Goal: Information Seeking & Learning: Understand process/instructions

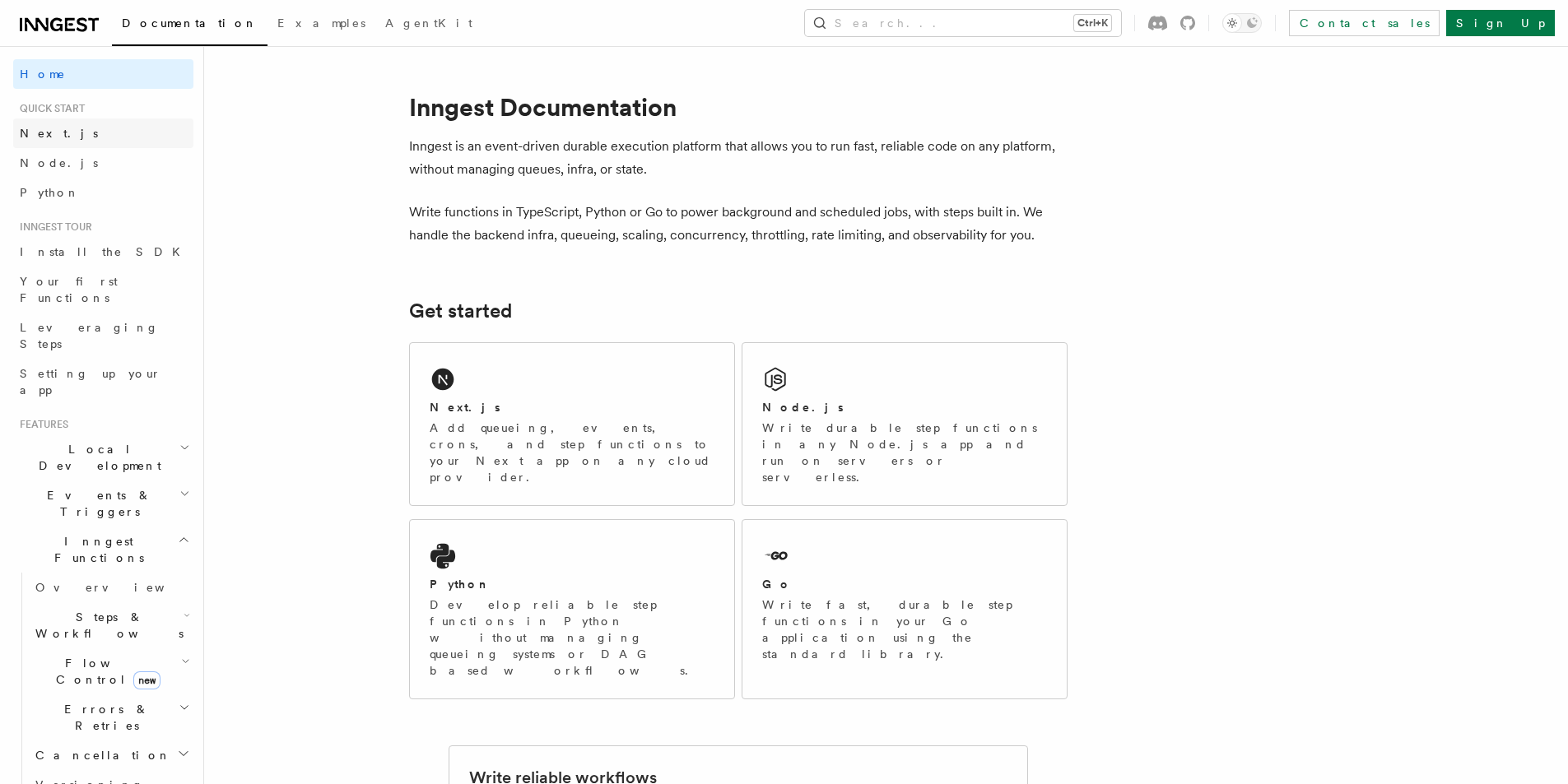
click at [35, 132] on span "Next.js" at bounding box center [58, 133] width 78 height 13
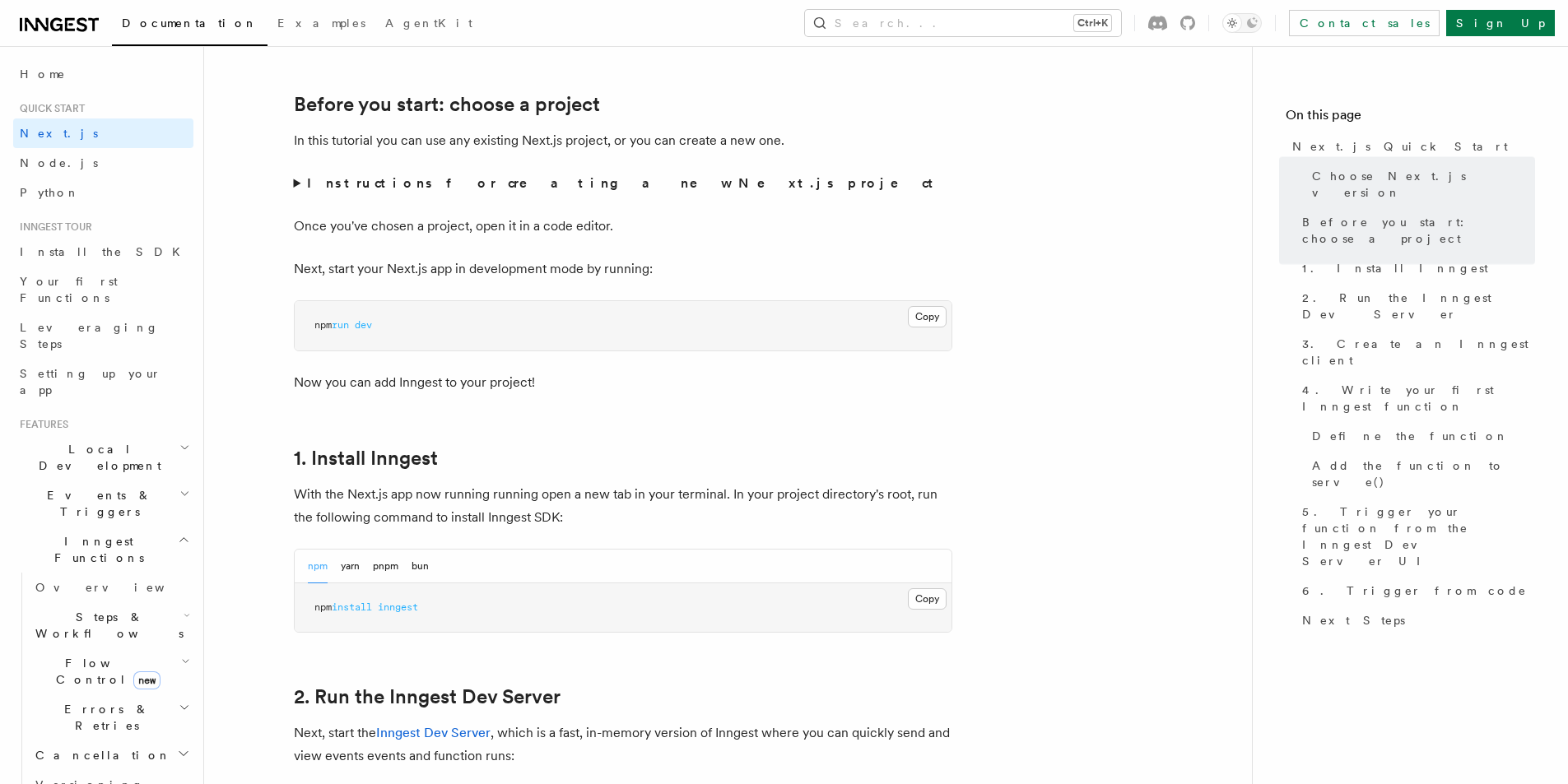
scroll to position [576, 0]
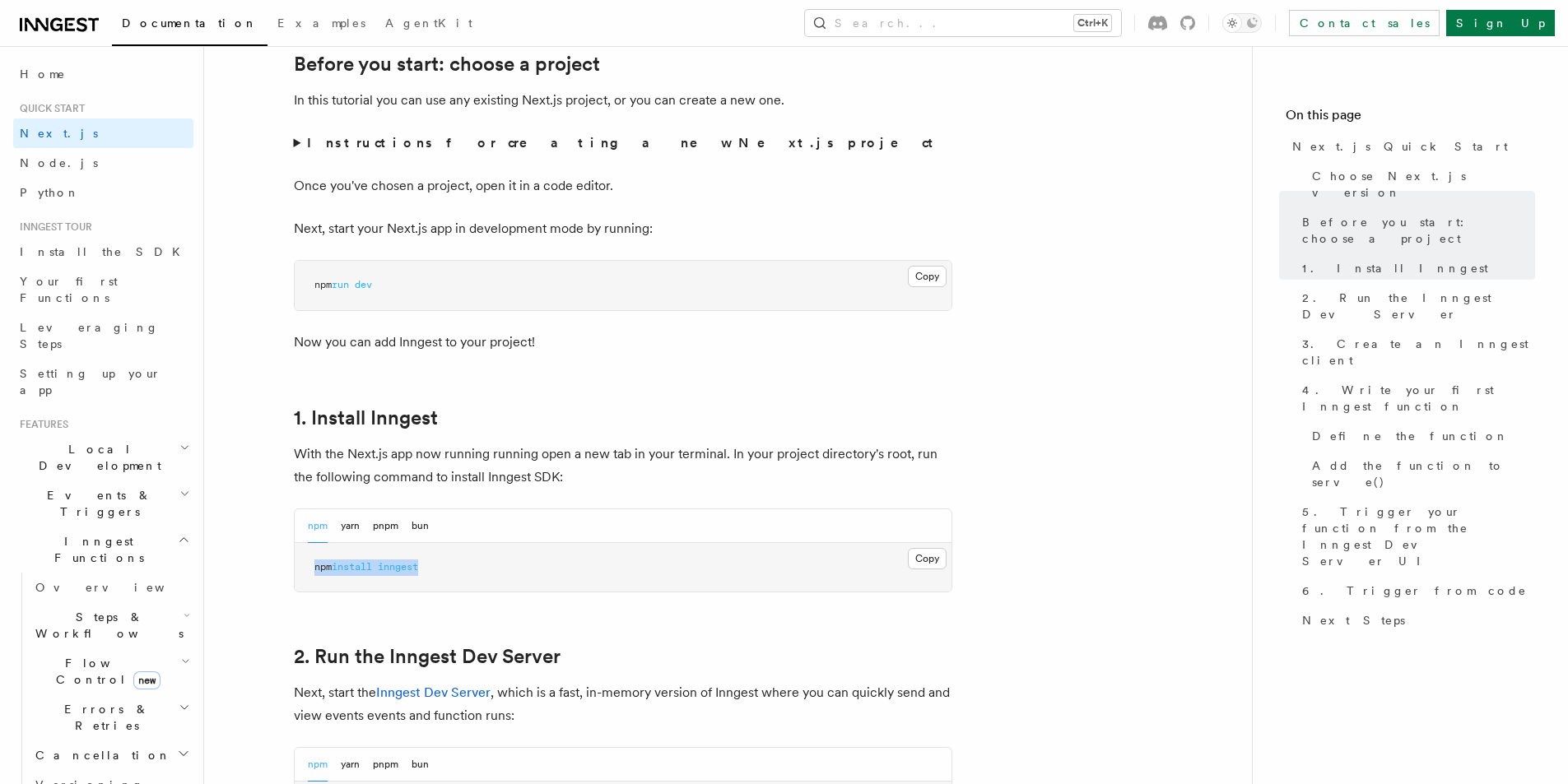
drag, startPoint x: 447, startPoint y: 563, endPoint x: 278, endPoint y: 565, distance: 169.0
copy span "npm install inngest"
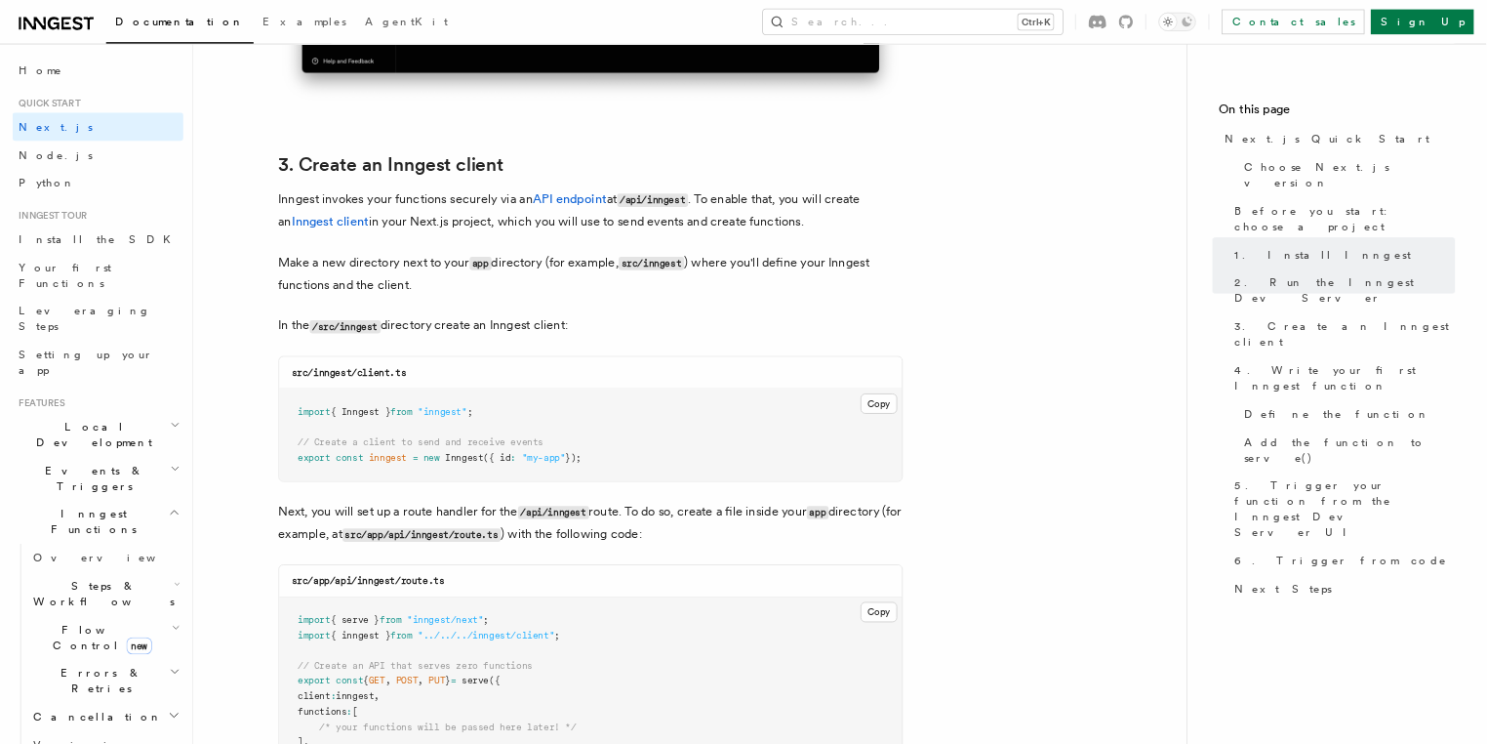
scroll to position [2244, 0]
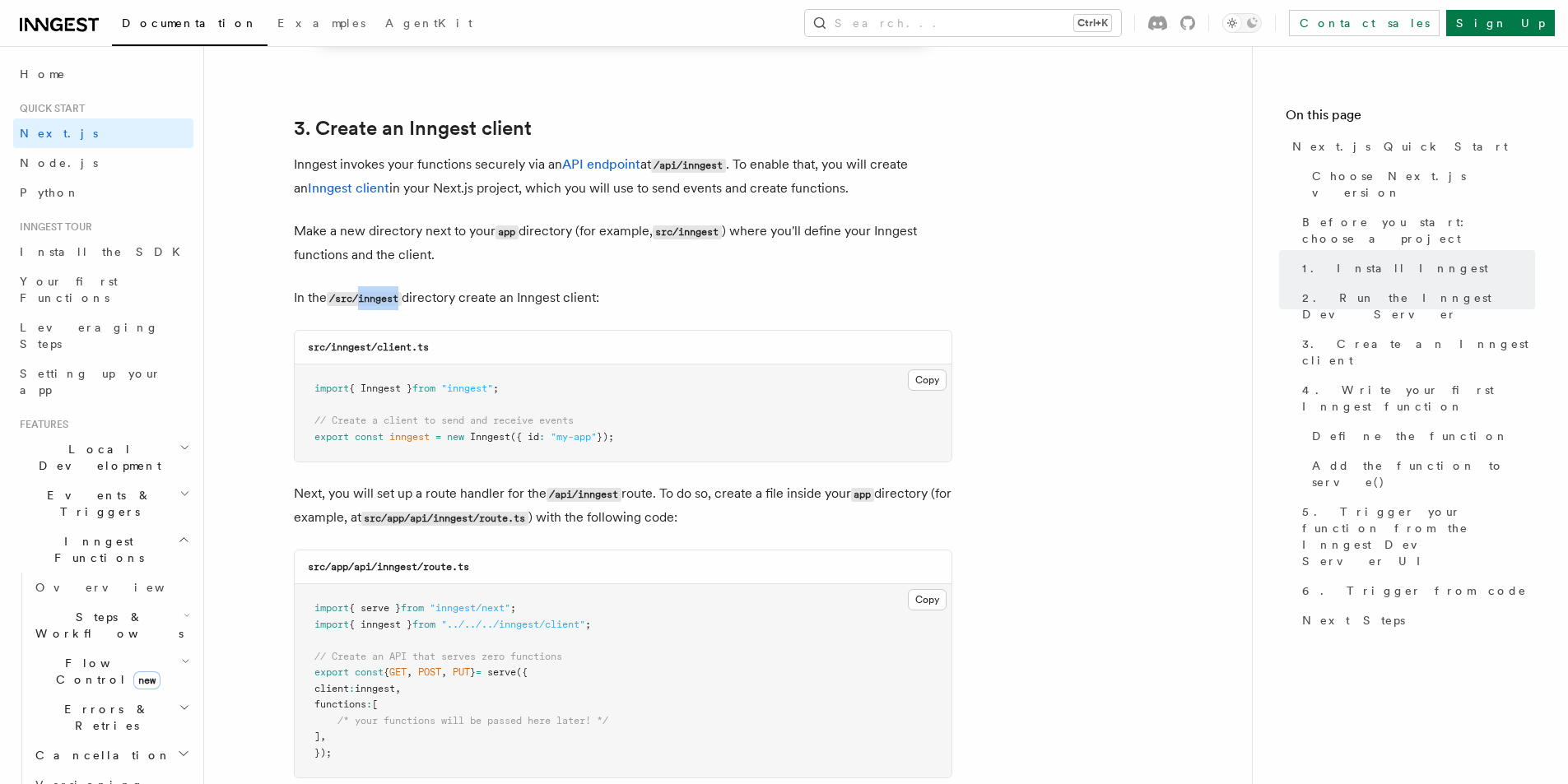
drag, startPoint x: 361, startPoint y: 299, endPoint x: 405, endPoint y: 298, distance: 44.0
click at [401, 298] on code "/src/inngest" at bounding box center [364, 298] width 75 height 14
copy code "inngest"
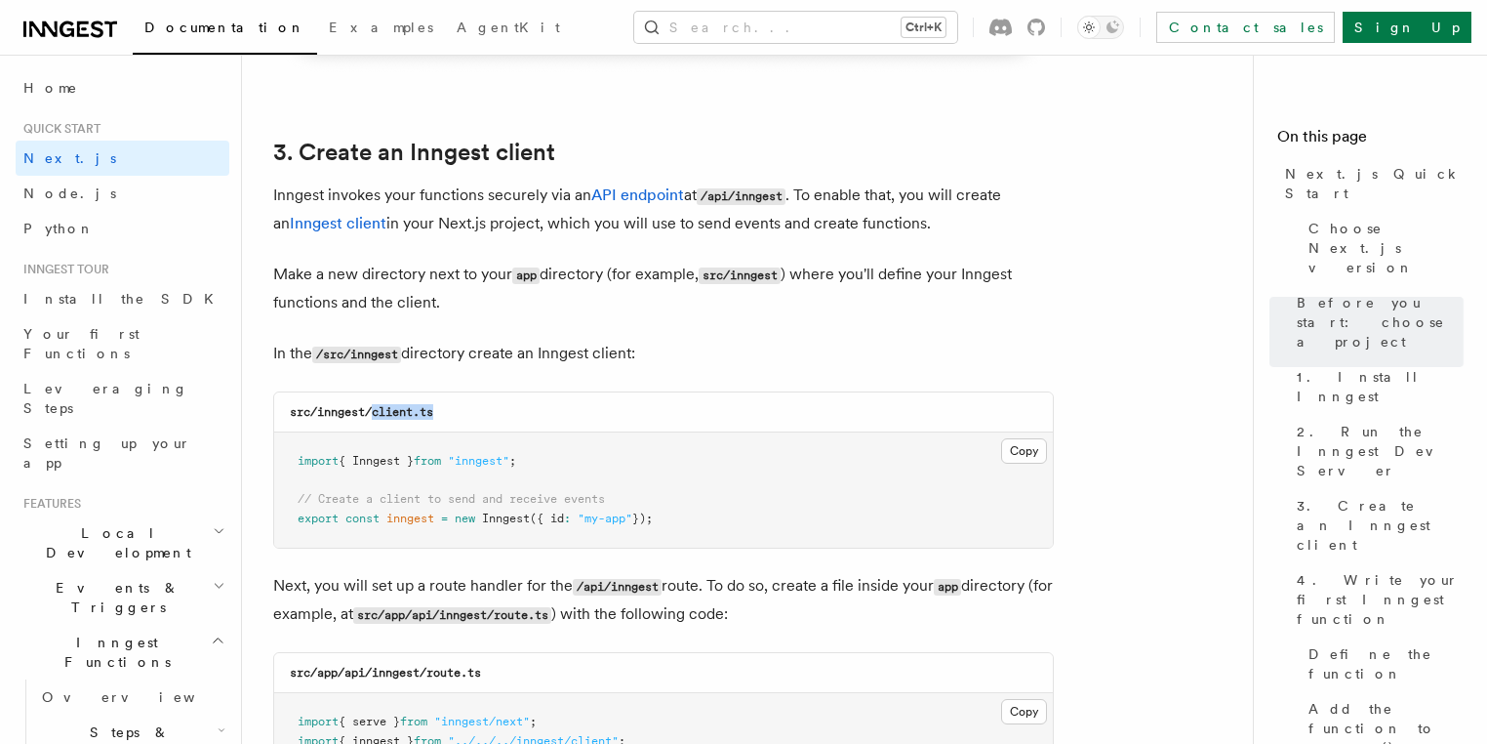
drag, startPoint x: 372, startPoint y: 411, endPoint x: 449, endPoint y: 408, distance: 77.1
click at [449, 408] on div "src/inngest/client.ts" at bounding box center [663, 412] width 779 height 40
copy code "client.ts"
click at [774, 410] on div "src/inngest/client.ts" at bounding box center [663, 412] width 779 height 40
click at [1024, 455] on button "Copy Copied" at bounding box center [1024, 450] width 46 height 25
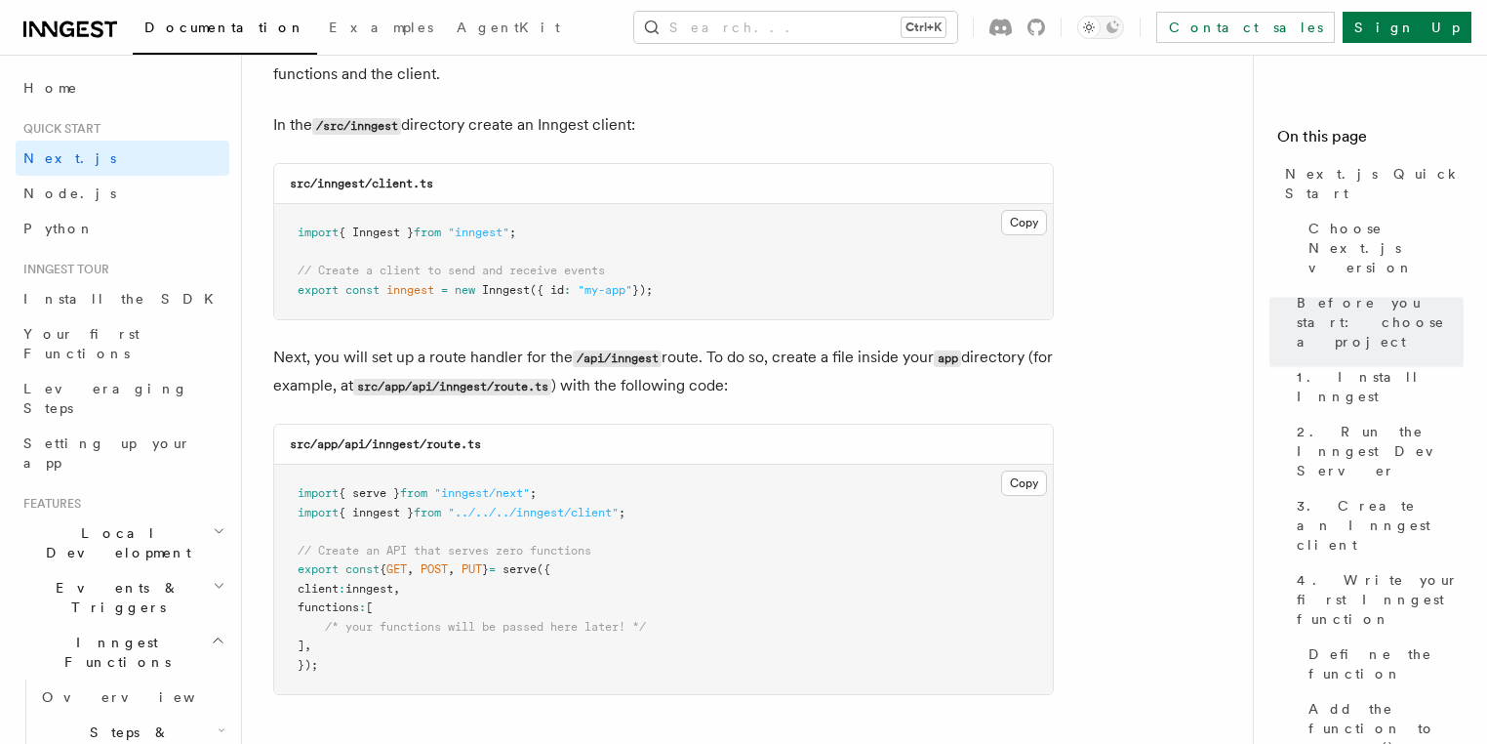
scroll to position [2556, 0]
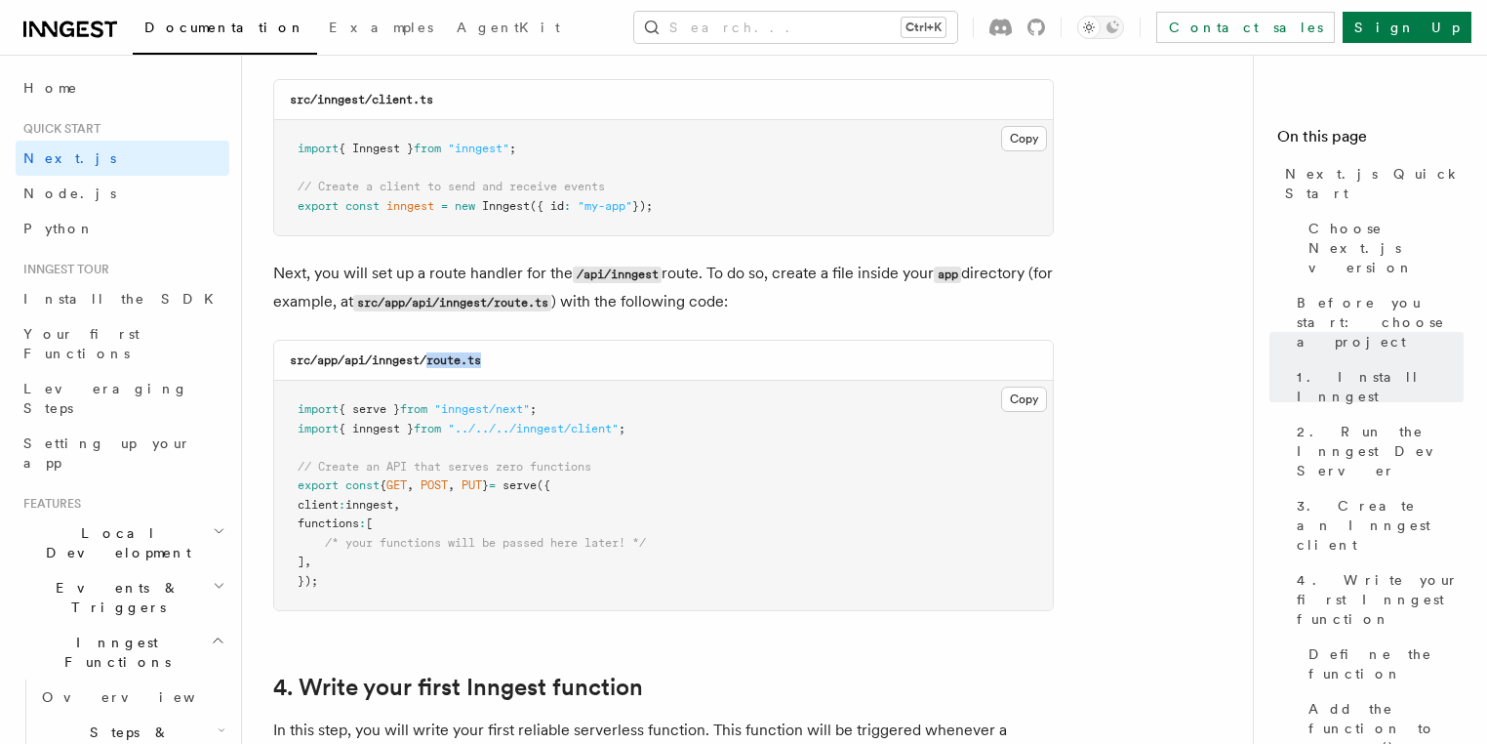
drag, startPoint x: 428, startPoint y: 360, endPoint x: 492, endPoint y: 358, distance: 63.5
click at [492, 358] on div "src/app/api/inngest/route.ts" at bounding box center [663, 361] width 779 height 40
copy code "route.ts"
click at [1023, 398] on button "Copy Copied" at bounding box center [1024, 398] width 46 height 25
click at [1023, 397] on button "Copy Copied" at bounding box center [1024, 398] width 46 height 25
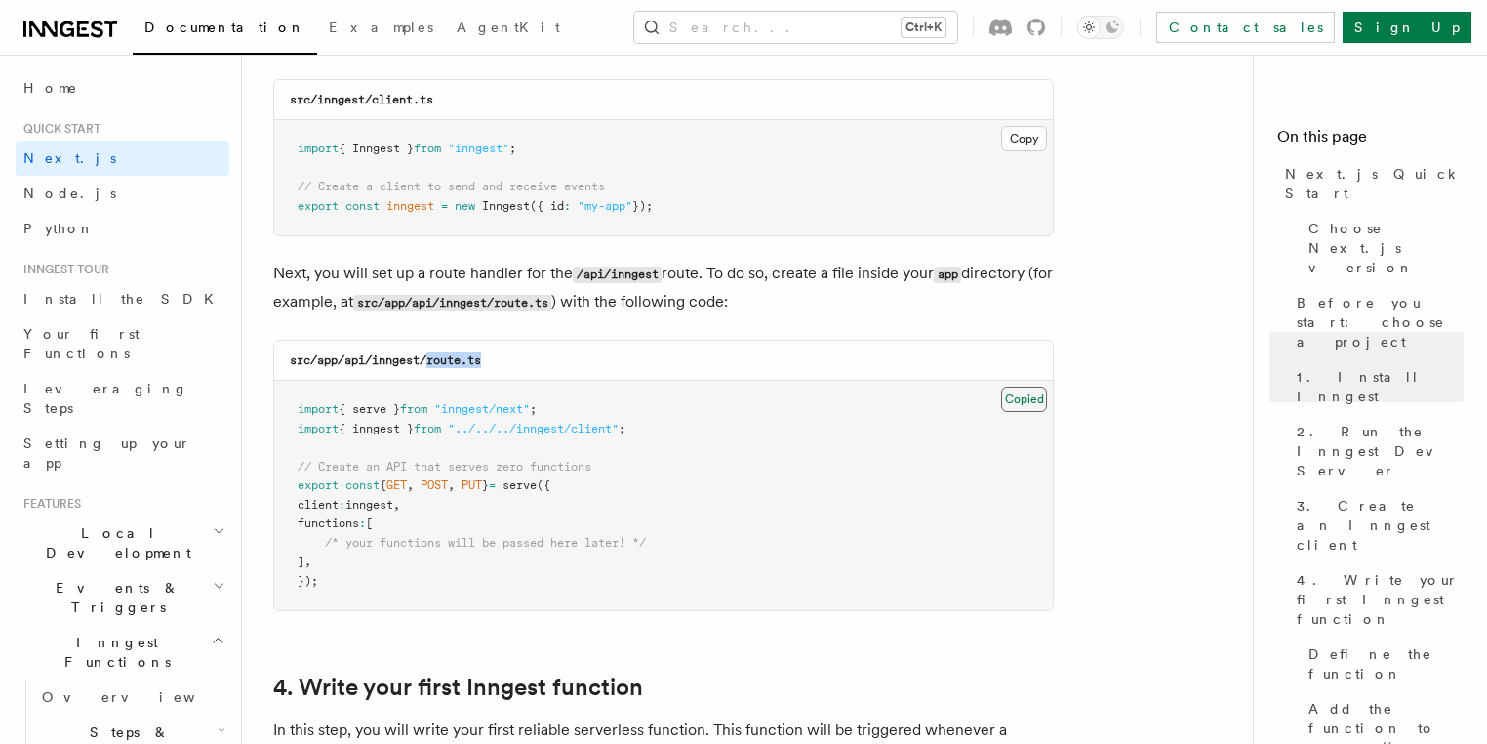
copy code "route.ts"
click at [1025, 400] on button "Copy Copied" at bounding box center [1024, 398] width 46 height 25
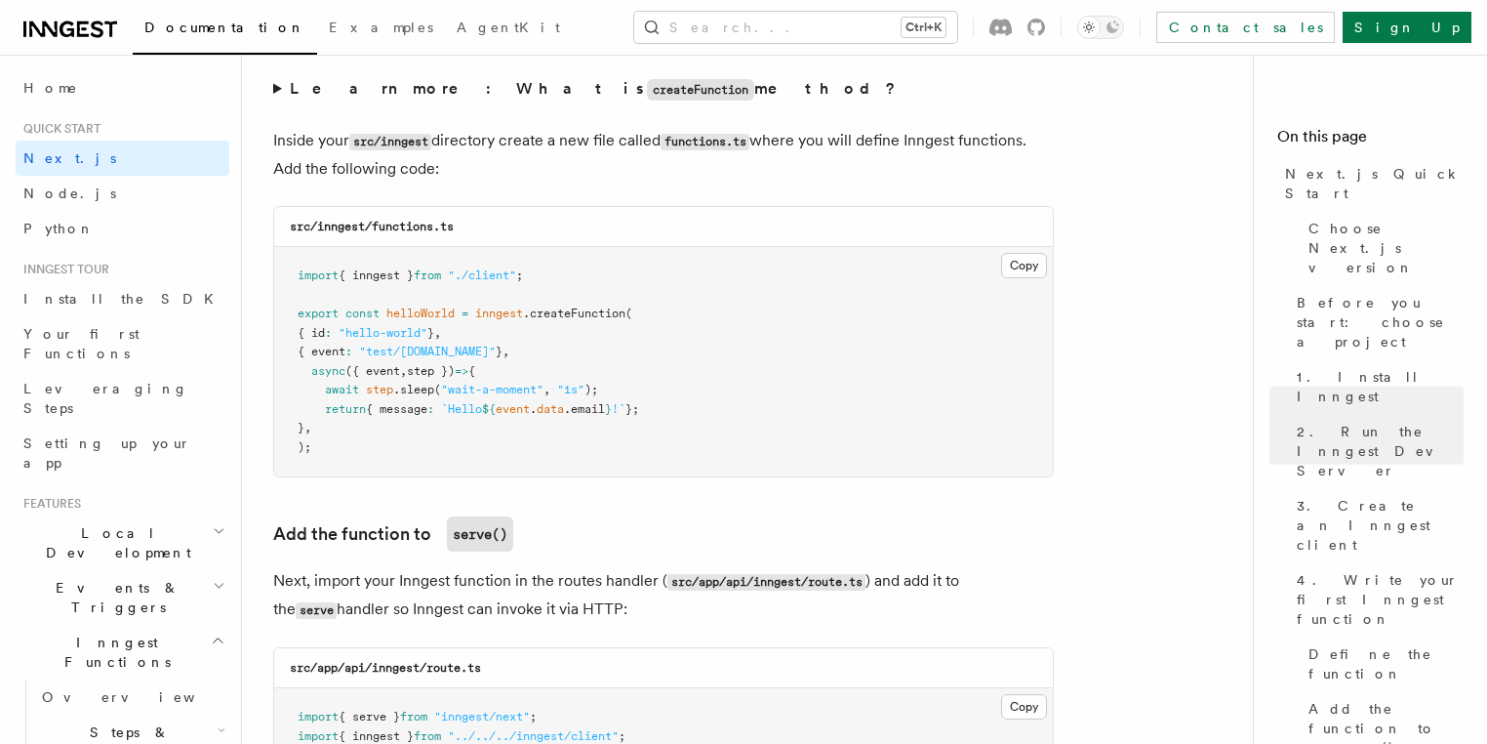
scroll to position [3415, 0]
drag, startPoint x: 375, startPoint y: 224, endPoint x: 470, endPoint y: 224, distance: 95.6
click at [470, 224] on div "src/inngest/functions.ts" at bounding box center [663, 226] width 779 height 40
copy code "functions.ts"
click at [474, 463] on pre "import { inngest } from "./client" ; export const helloWorld = inngest .createF…" at bounding box center [663, 360] width 779 height 229
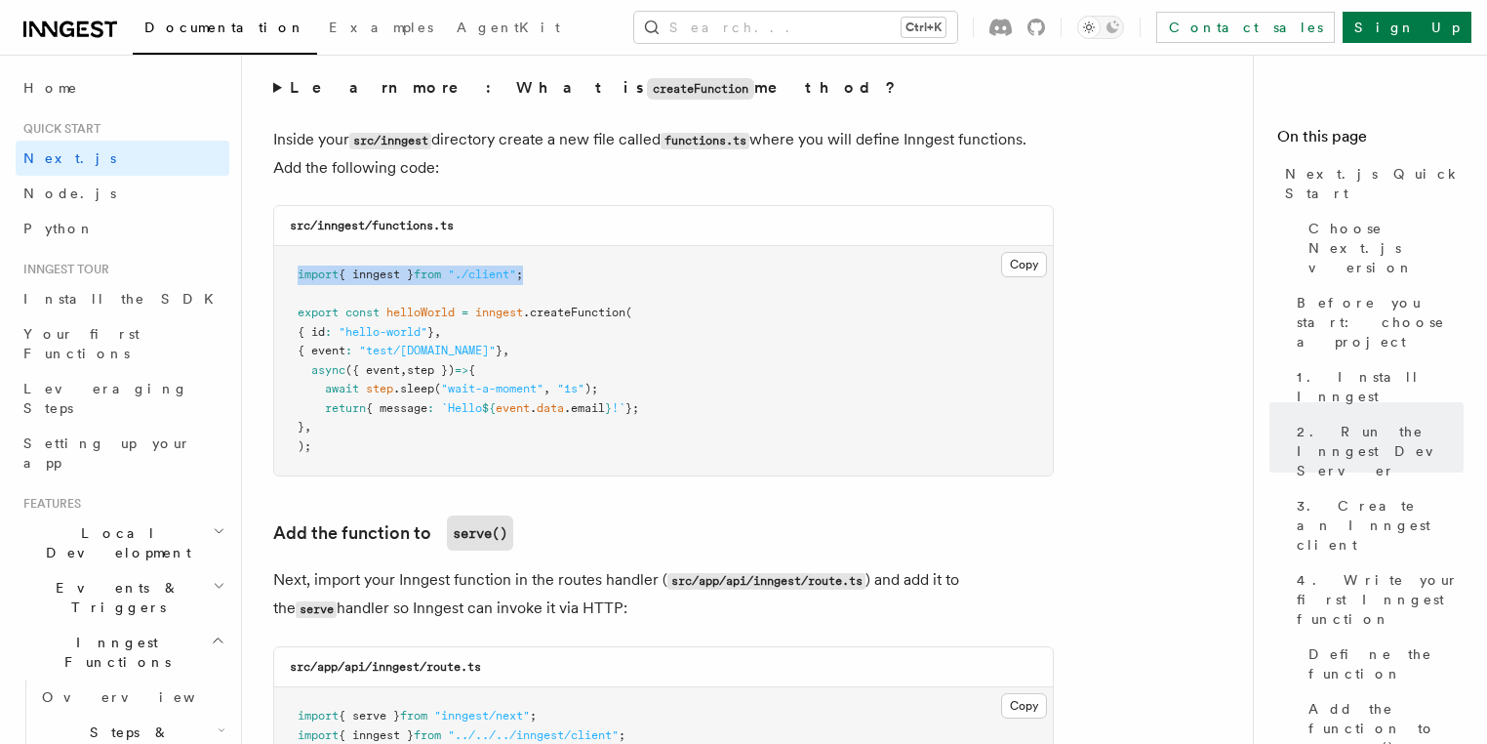
drag, startPoint x: 554, startPoint y: 273, endPoint x: 262, endPoint y: 285, distance: 292.0
copy span "import { inngest } from "./client" ;"
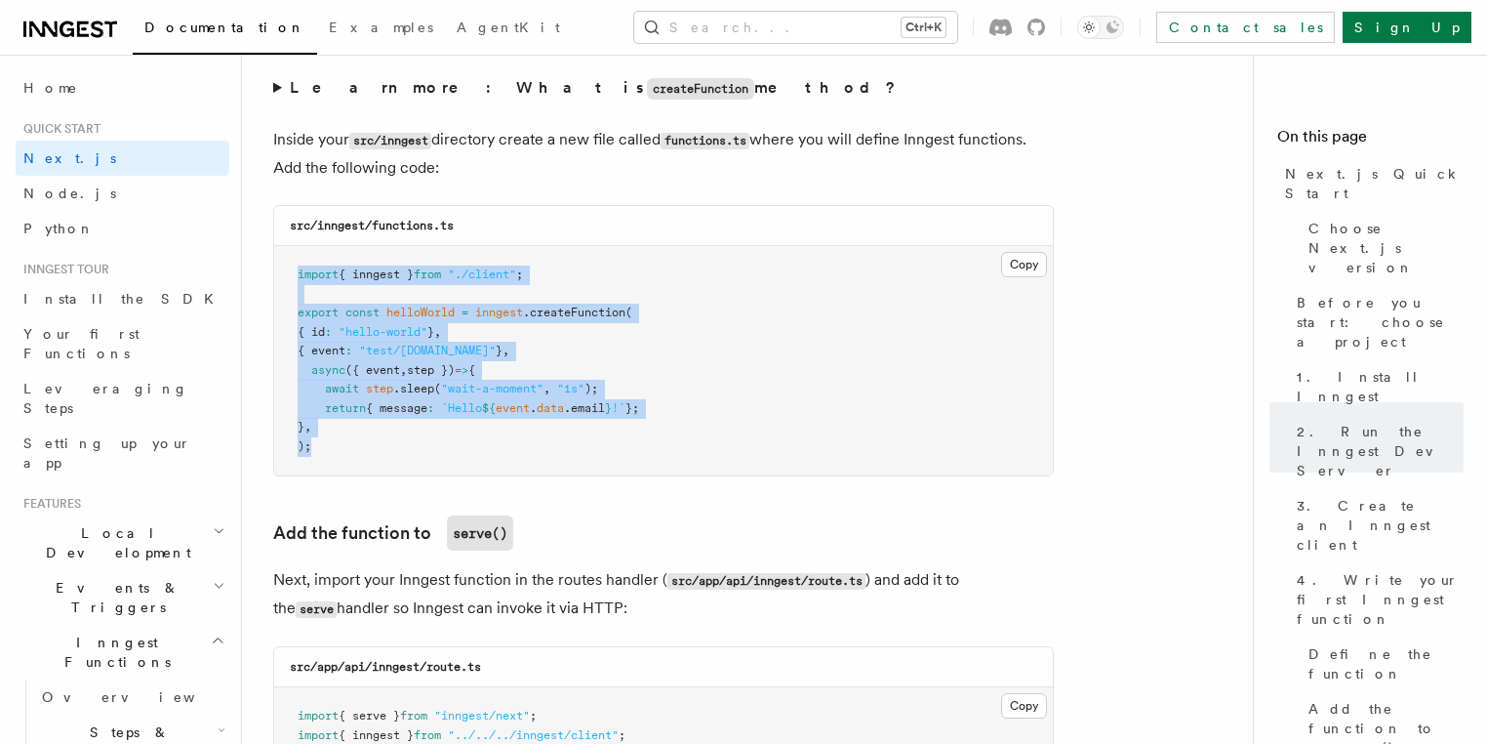
drag, startPoint x: 340, startPoint y: 454, endPoint x: 277, endPoint y: 272, distance: 191.9
click at [287, 278] on pre "import { inngest } from "./client" ; export const helloWorld = inngest .createF…" at bounding box center [663, 360] width 779 height 229
copy code "import { inngest } from "./client" ; export const helloWorld = inngest .createF…"
